Goal: Find specific page/section: Find specific page/section

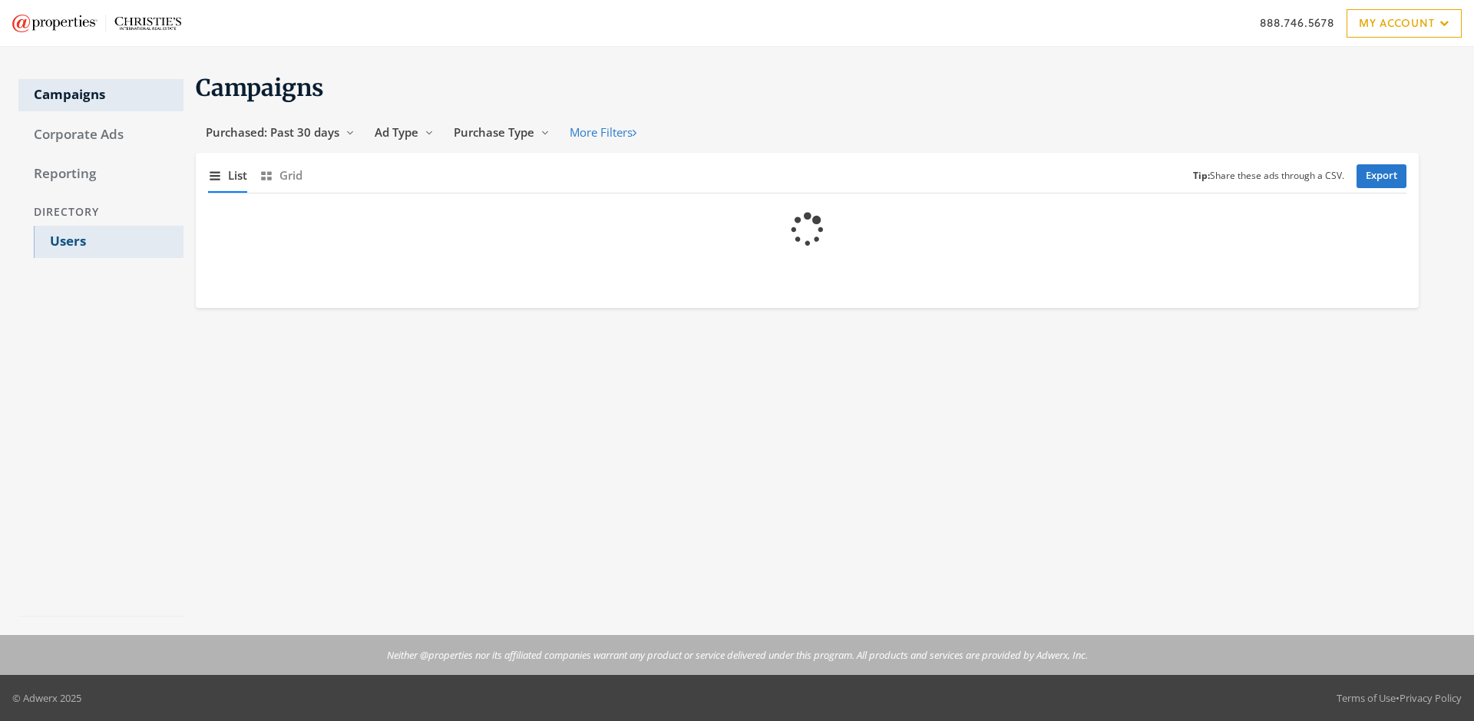
click at [108, 242] on link "Users" at bounding box center [109, 242] width 150 height 32
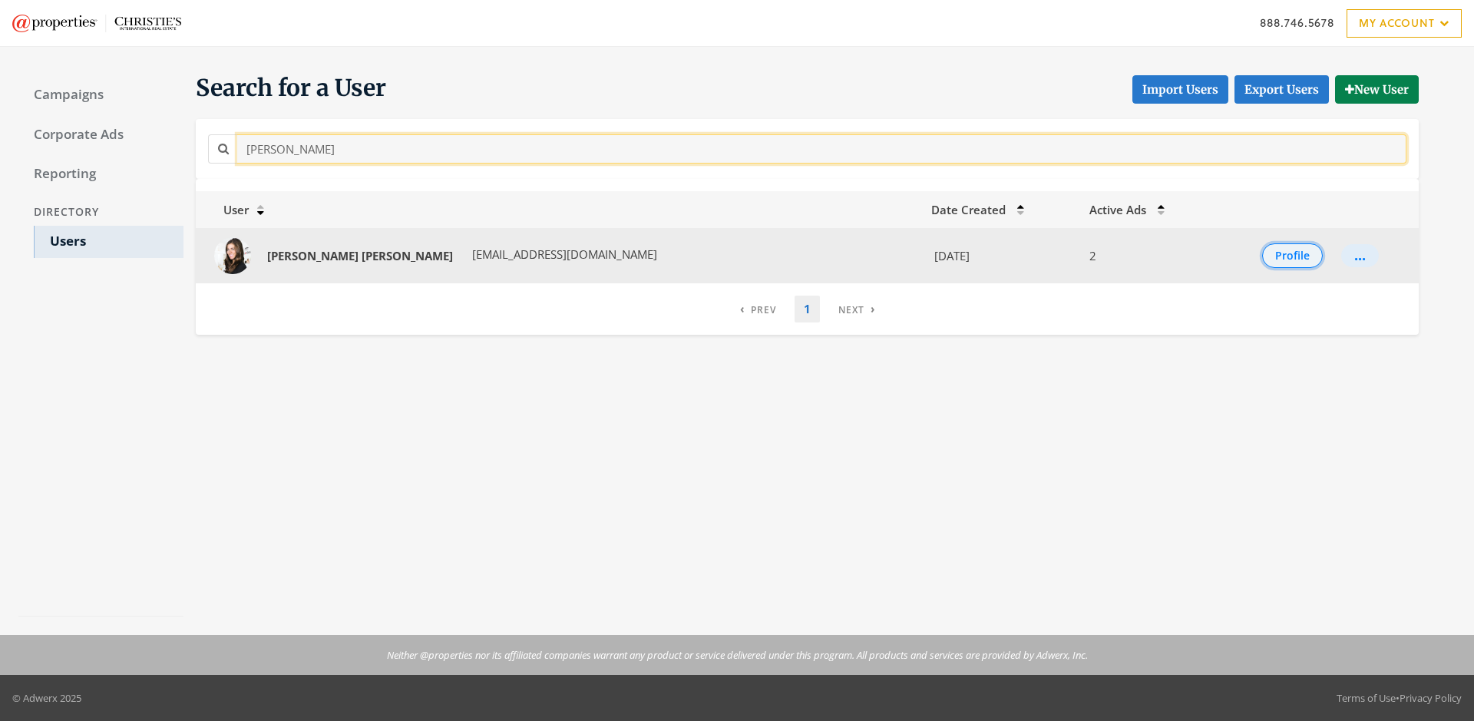
type input "Nicole Dahl"
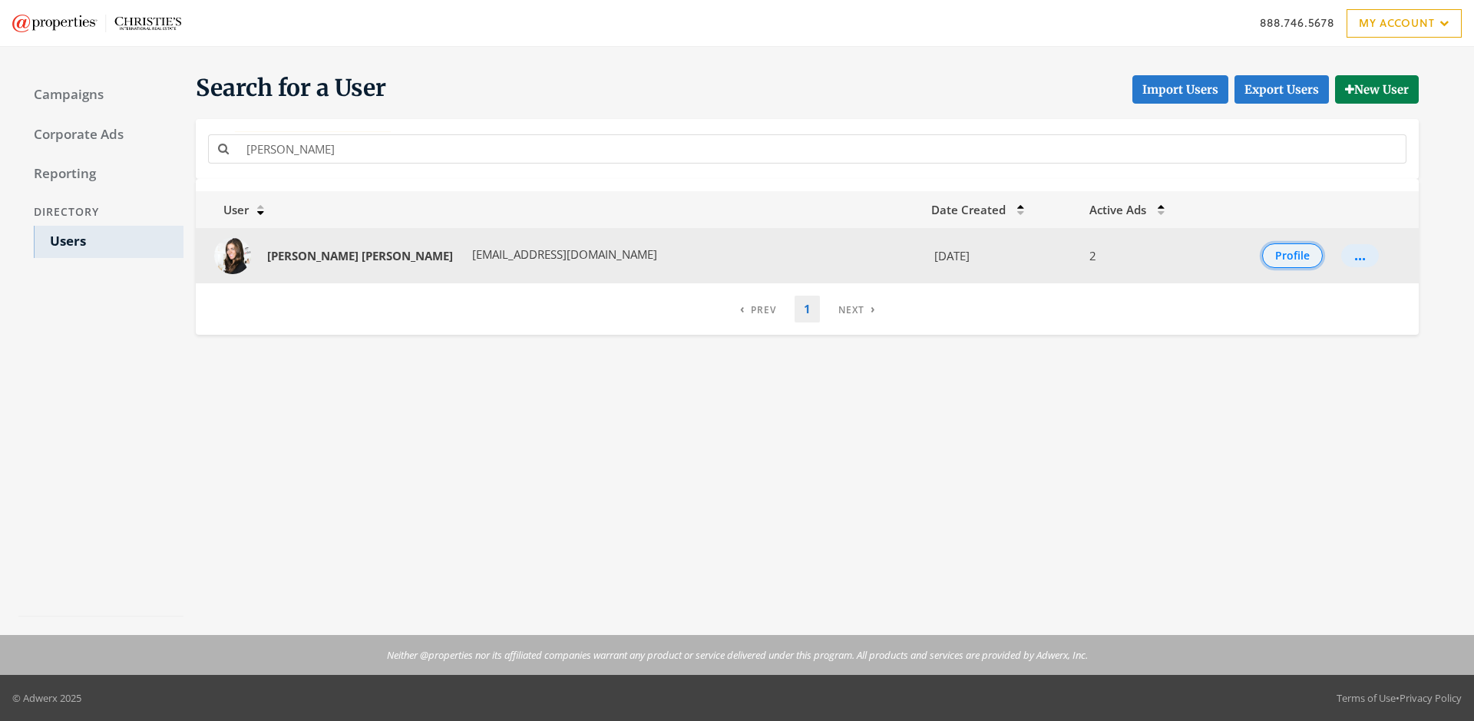
click at [1276, 256] on button "Profile" at bounding box center [1292, 255] width 61 height 25
